Goal: Task Accomplishment & Management: Manage account settings

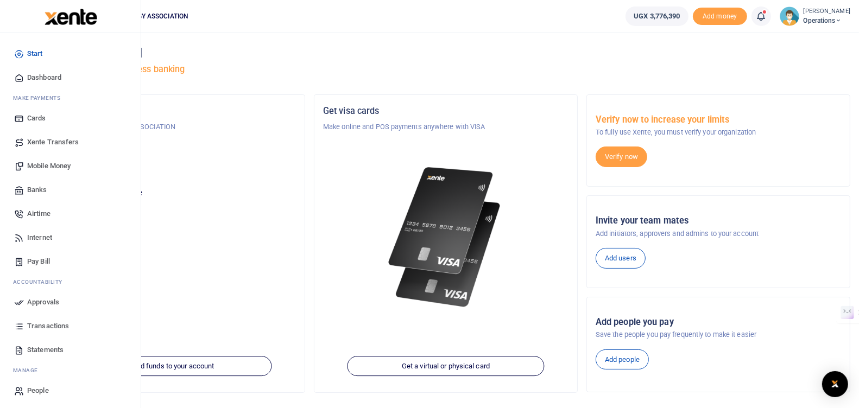
click at [39, 304] on span "Approvals" at bounding box center [43, 302] width 32 height 11
click at [26, 298] on link "Approvals" at bounding box center [70, 303] width 123 height 24
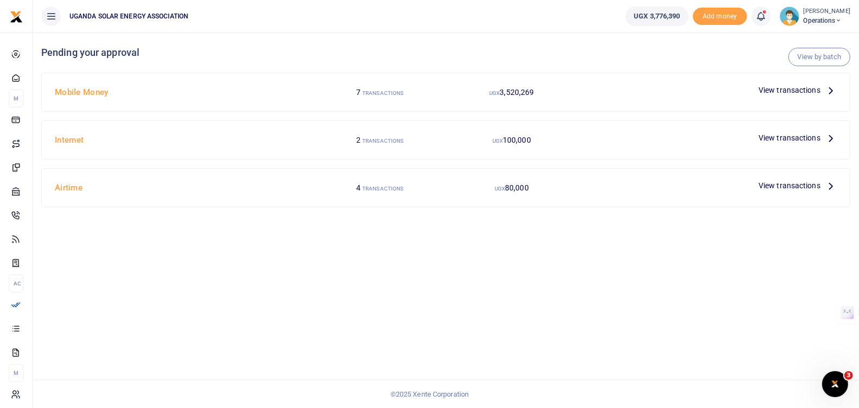
click at [779, 90] on span "View transactions" at bounding box center [790, 90] width 62 height 12
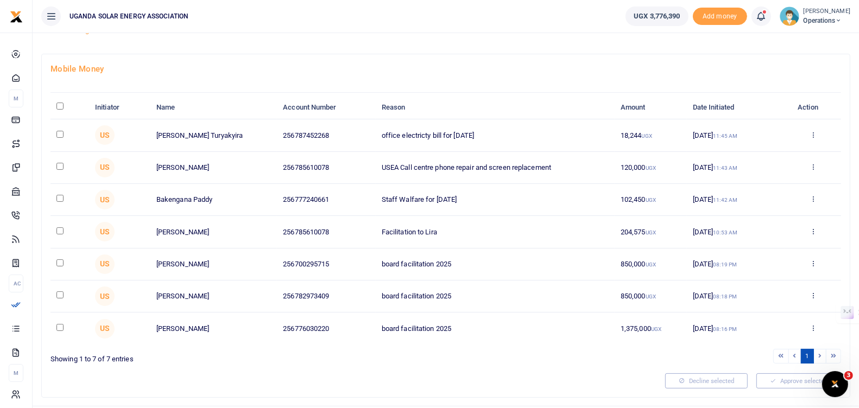
scroll to position [64, 0]
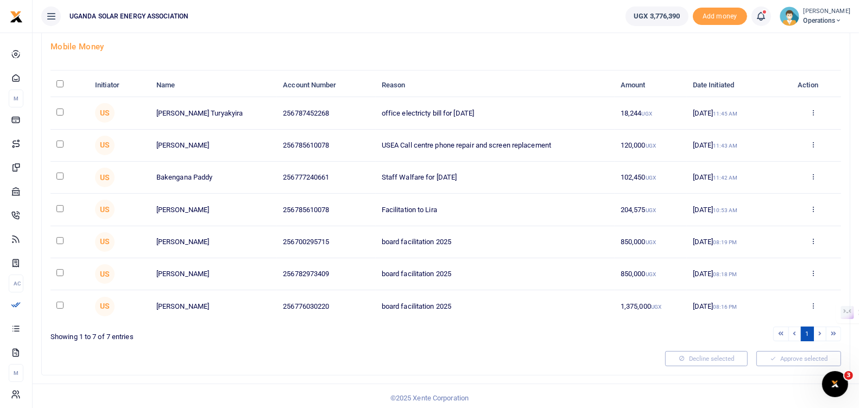
click at [60, 302] on input "checkbox" at bounding box center [59, 305] width 7 height 7
checkbox input "true"
click at [59, 270] on input "checkbox" at bounding box center [59, 272] width 7 height 7
checkbox input "true"
click at [58, 238] on input "checkbox" at bounding box center [59, 240] width 7 height 7
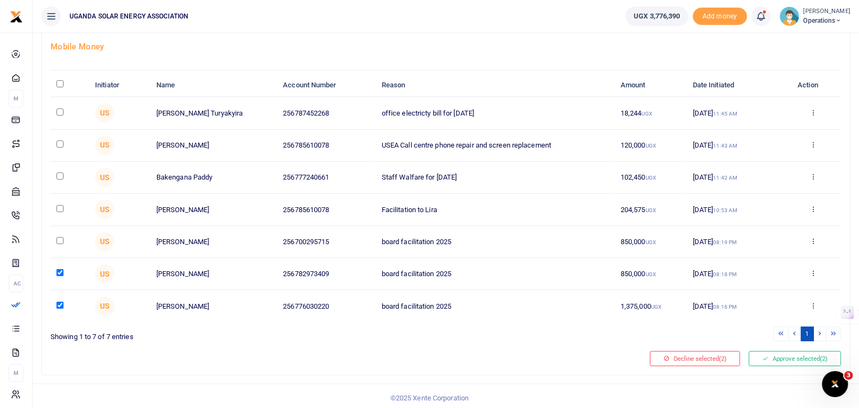
checkbox input "true"
click at [790, 353] on button "Approve selected (3)" at bounding box center [795, 358] width 92 height 15
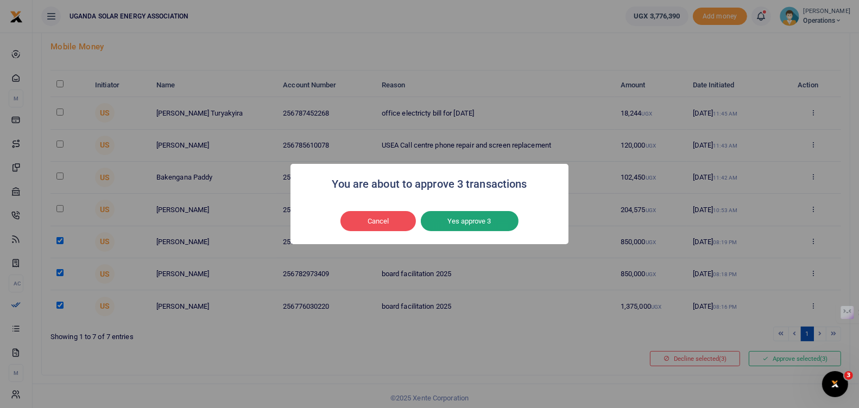
click at [471, 227] on button "Yes approve 3" at bounding box center [470, 221] width 98 height 21
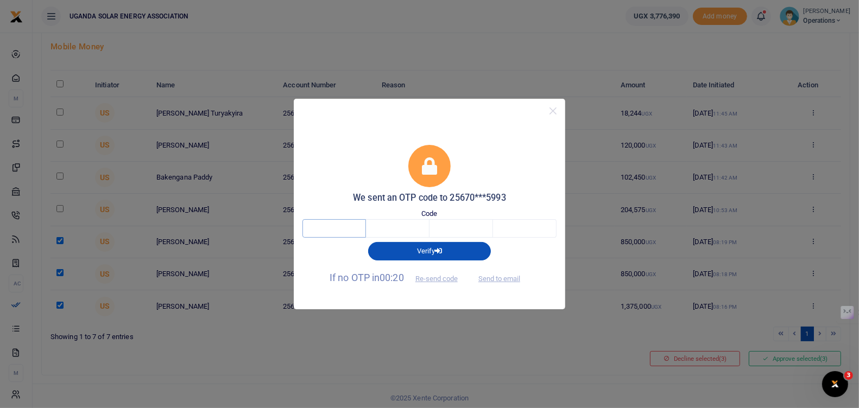
click at [335, 227] on input "text" at bounding box center [335, 228] width 64 height 18
type input "9"
type input "0"
type input "5"
type input "4"
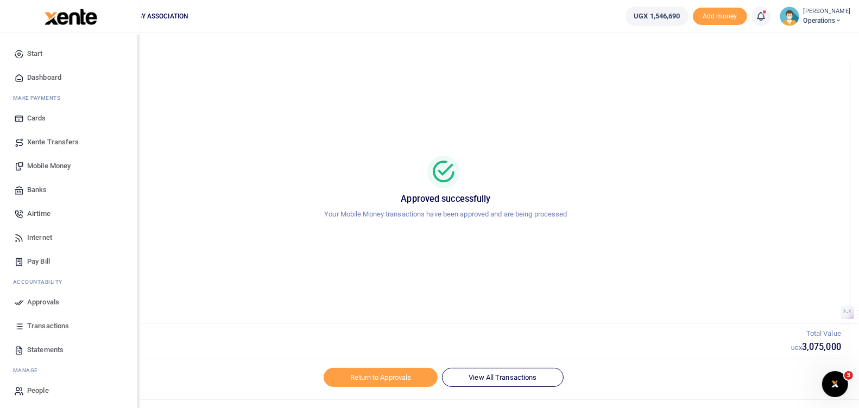
click at [29, 300] on span "Approvals" at bounding box center [43, 302] width 32 height 11
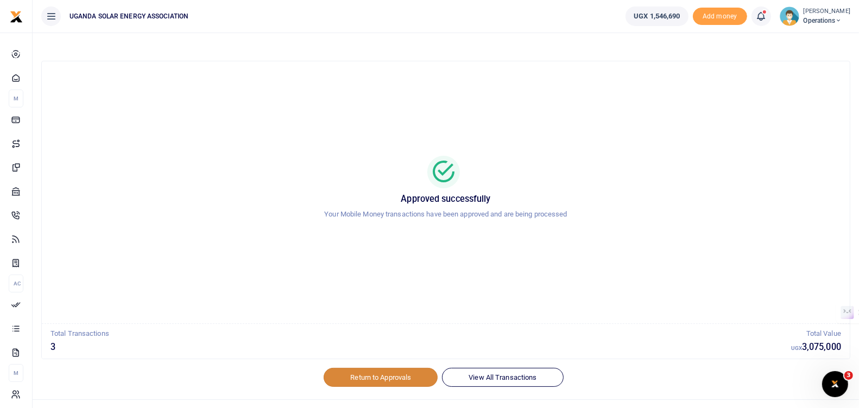
click at [375, 379] on link "Return to Approvals" at bounding box center [381, 377] width 114 height 18
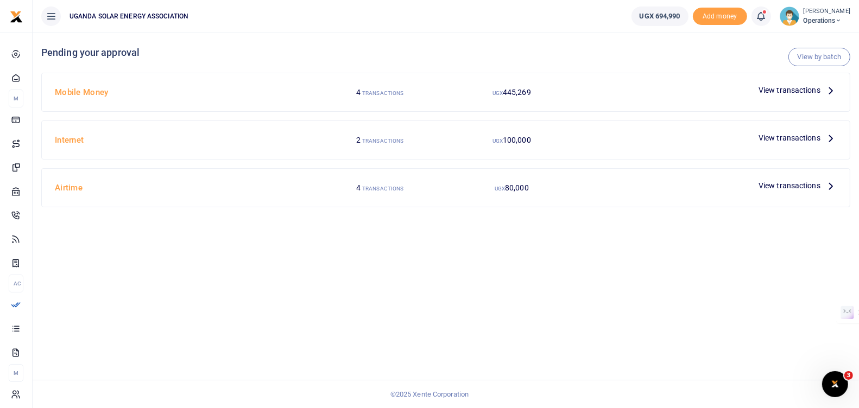
click at [805, 91] on span "View transactions" at bounding box center [790, 90] width 62 height 12
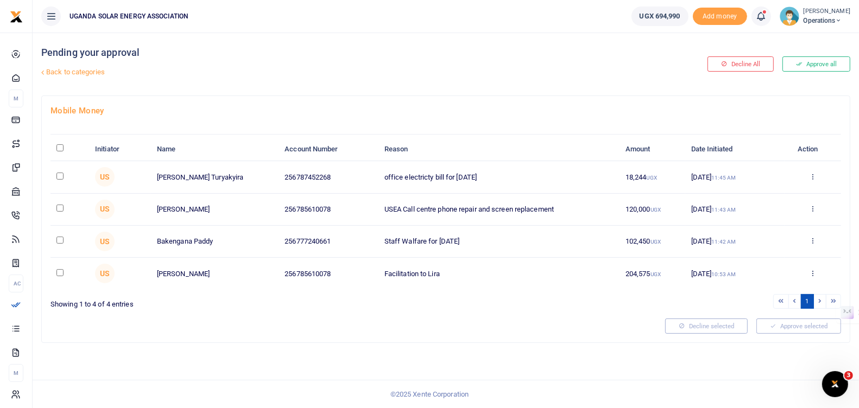
click at [61, 175] on input "checkbox" at bounding box center [59, 176] width 7 height 7
checkbox input "true"
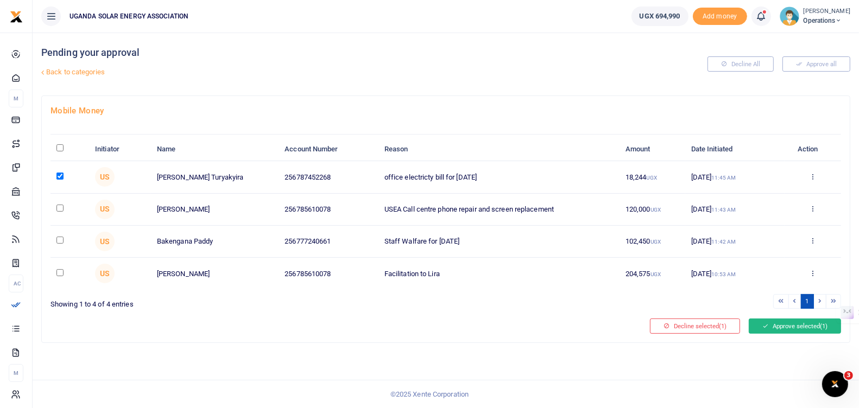
click at [786, 320] on button "Approve selected (1)" at bounding box center [795, 326] width 92 height 15
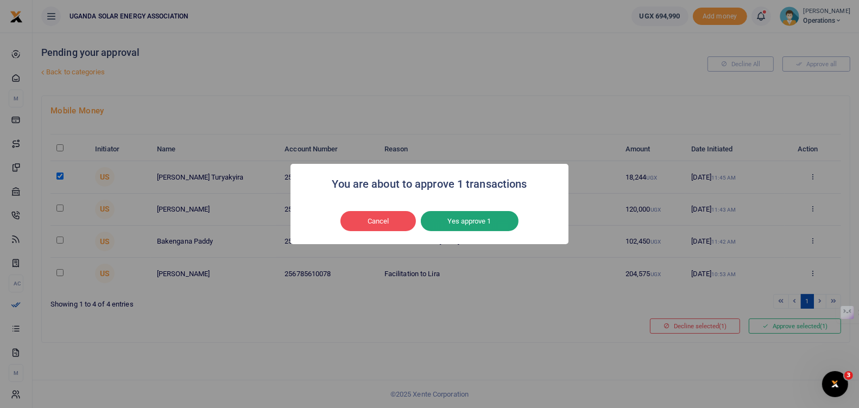
click at [505, 229] on button "Yes approve 1" at bounding box center [470, 221] width 98 height 21
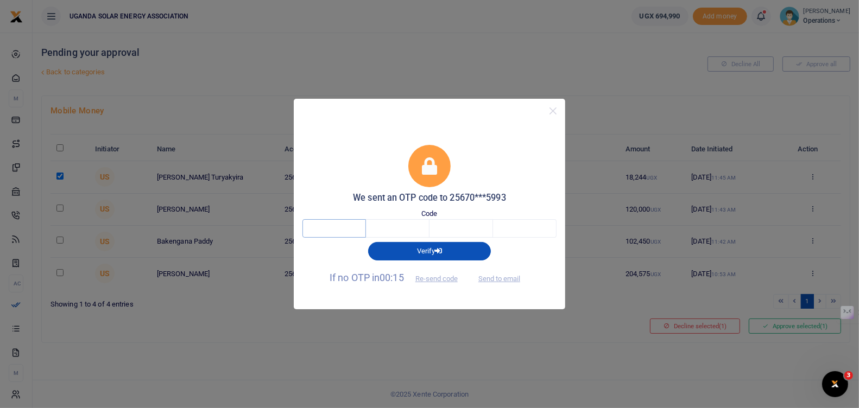
click at [357, 232] on input "text" at bounding box center [335, 228] width 64 height 18
type input "2"
type input "8"
type input "7"
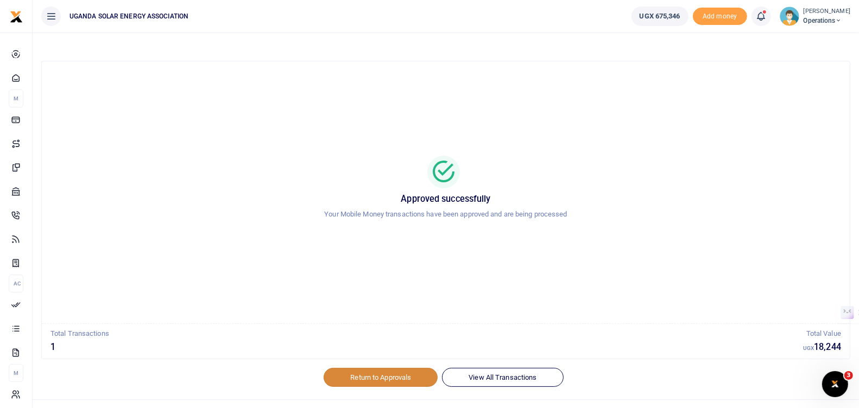
click at [356, 376] on link "Return to Approvals" at bounding box center [381, 377] width 114 height 18
